Goal: Book appointment/travel/reservation

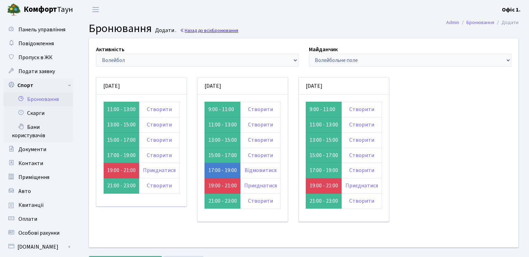
click at [215, 29] on span "Бронювання" at bounding box center [225, 30] width 26 height 7
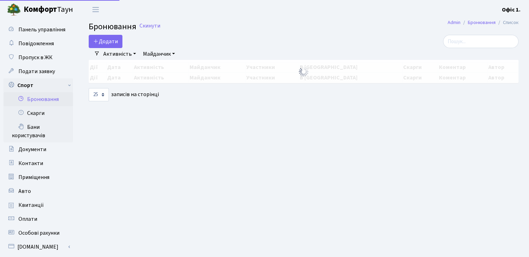
select select "25"
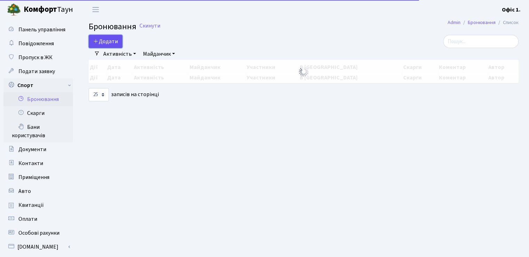
click at [106, 39] on button "Додати" at bounding box center [106, 41] width 34 height 13
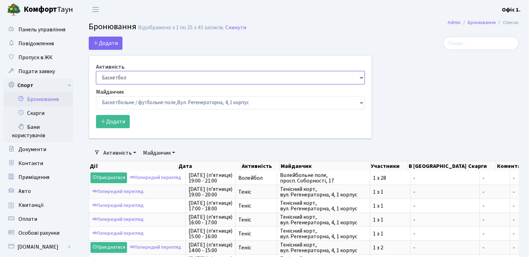
drag, startPoint x: 143, startPoint y: 72, endPoint x: 140, endPoint y: 78, distance: 6.3
click at [143, 72] on select "Баскетбол Волейбол Йога Катання на роликах Настільний теніс Теніс Футбол Фітнес" at bounding box center [230, 77] width 268 height 13
select select "1"
click at [96, 71] on select "Баскетбол Волейбол Йога Катання на роликах Настільний теніс Теніс Футбол Фітнес" at bounding box center [230, 77] width 268 height 13
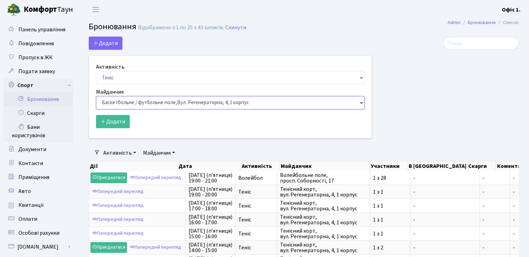
drag, startPoint x: 128, startPoint y: 105, endPoint x: 131, endPoint y: 108, distance: 4.4
click at [128, 105] on select "Баскетбольне / футбольне поле, Вул. Регенераторна, 4, 1 корпус Баскетбольне пол…" at bounding box center [230, 102] width 268 height 13
select select "1"
click at [96, 96] on select "Баскетбольне / футбольне поле, Вул. Регенераторна, 4, 1 корпус Баскетбольне пол…" at bounding box center [230, 102] width 268 height 13
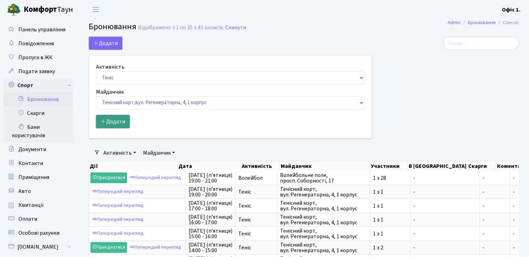
click at [113, 117] on button "Додати" at bounding box center [113, 121] width 34 height 13
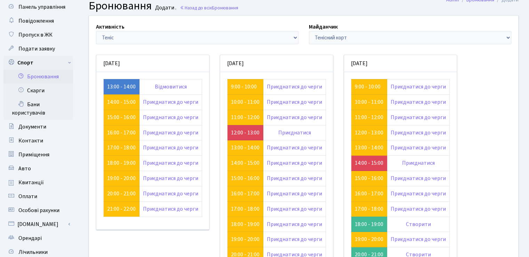
scroll to position [35, 0]
